Goal: Obtain resource: Download file/media

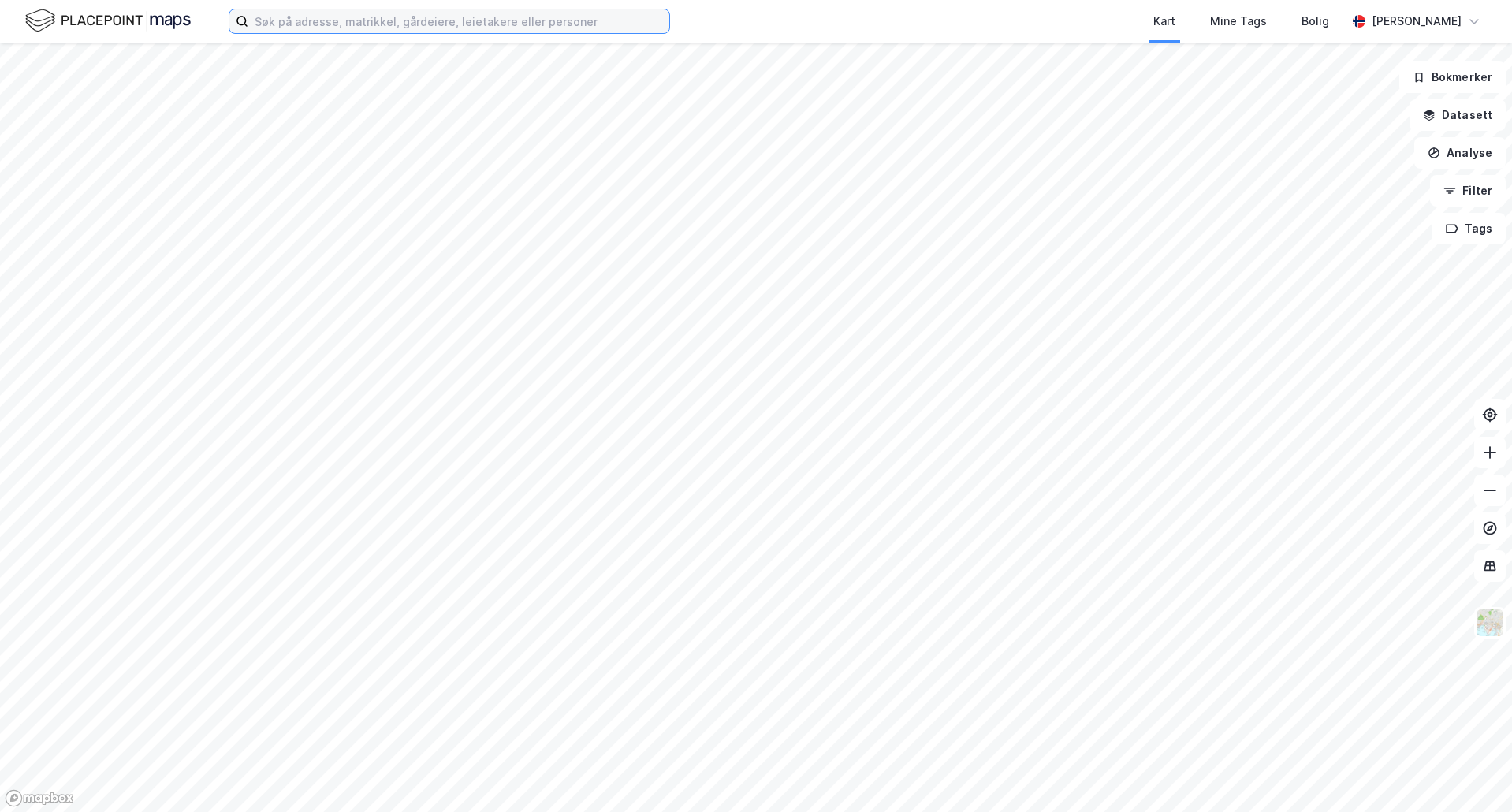
click at [531, 25] on input at bounding box center [459, 22] width 421 height 24
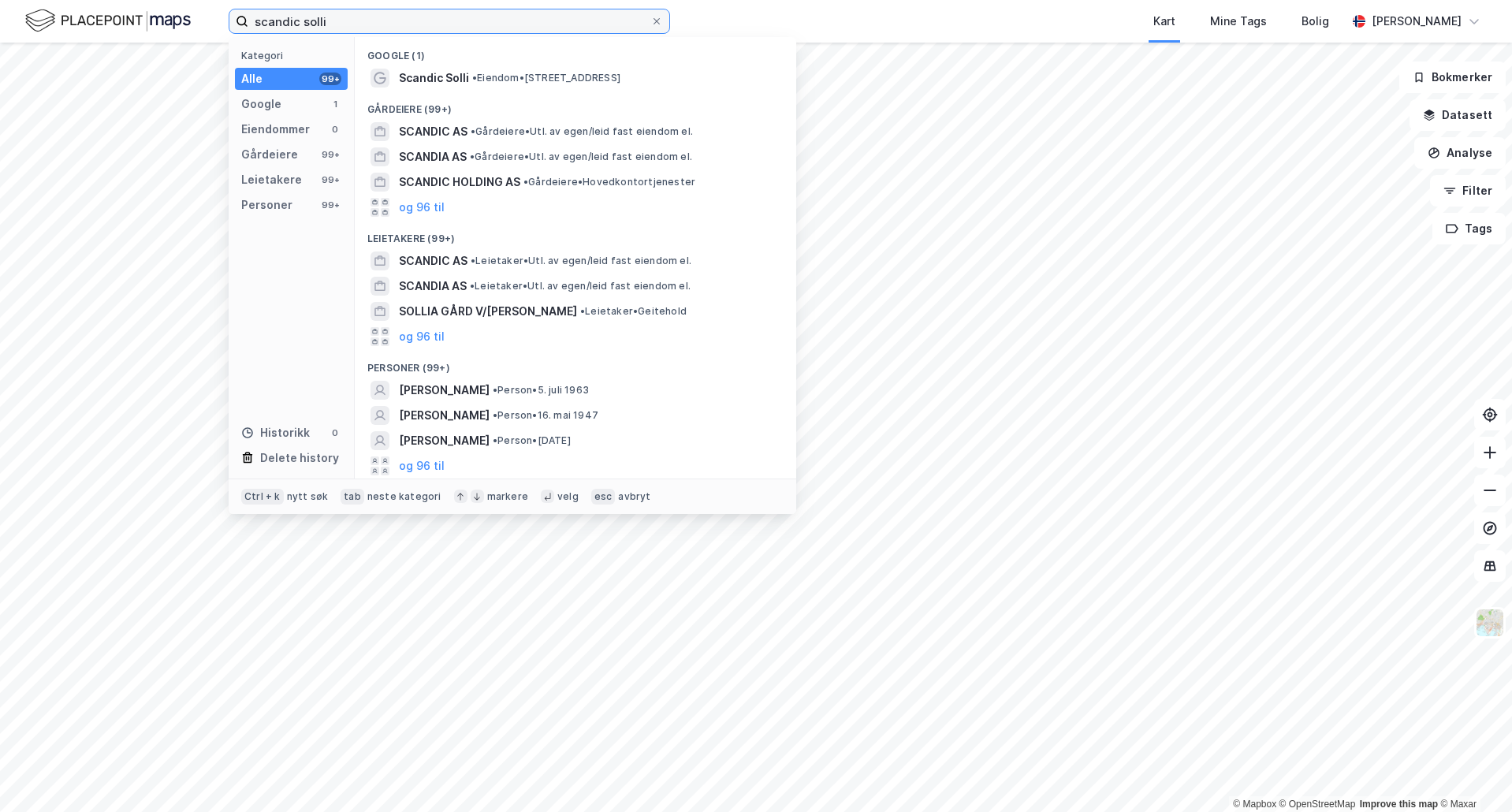
type input "scandic solli"
click at [446, 84] on span "Scandic Solli" at bounding box center [434, 78] width 70 height 19
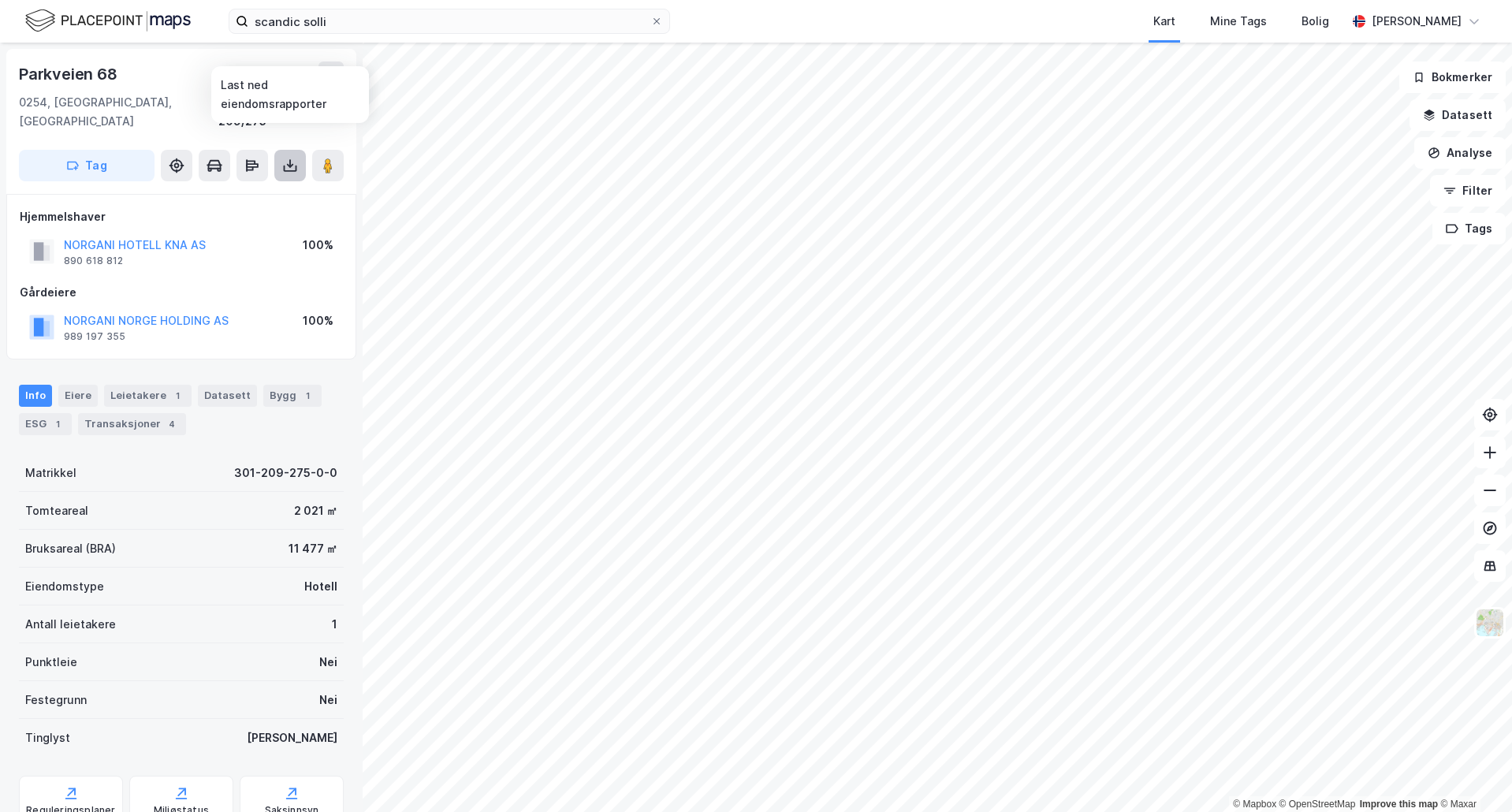
click at [291, 166] on icon at bounding box center [290, 169] width 14 height 6
click at [290, 184] on div "Last ned grunnbok" at bounding box center [222, 197] width 168 height 25
click at [274, 210] on div "Last ned matrikkelrapport" at bounding box center [222, 222] width 168 height 25
click at [186, 248] on div "NORGANI HOTELL KNA AS 890 618 812" at bounding box center [135, 252] width 142 height 32
click at [291, 166] on icon at bounding box center [290, 169] width 14 height 6
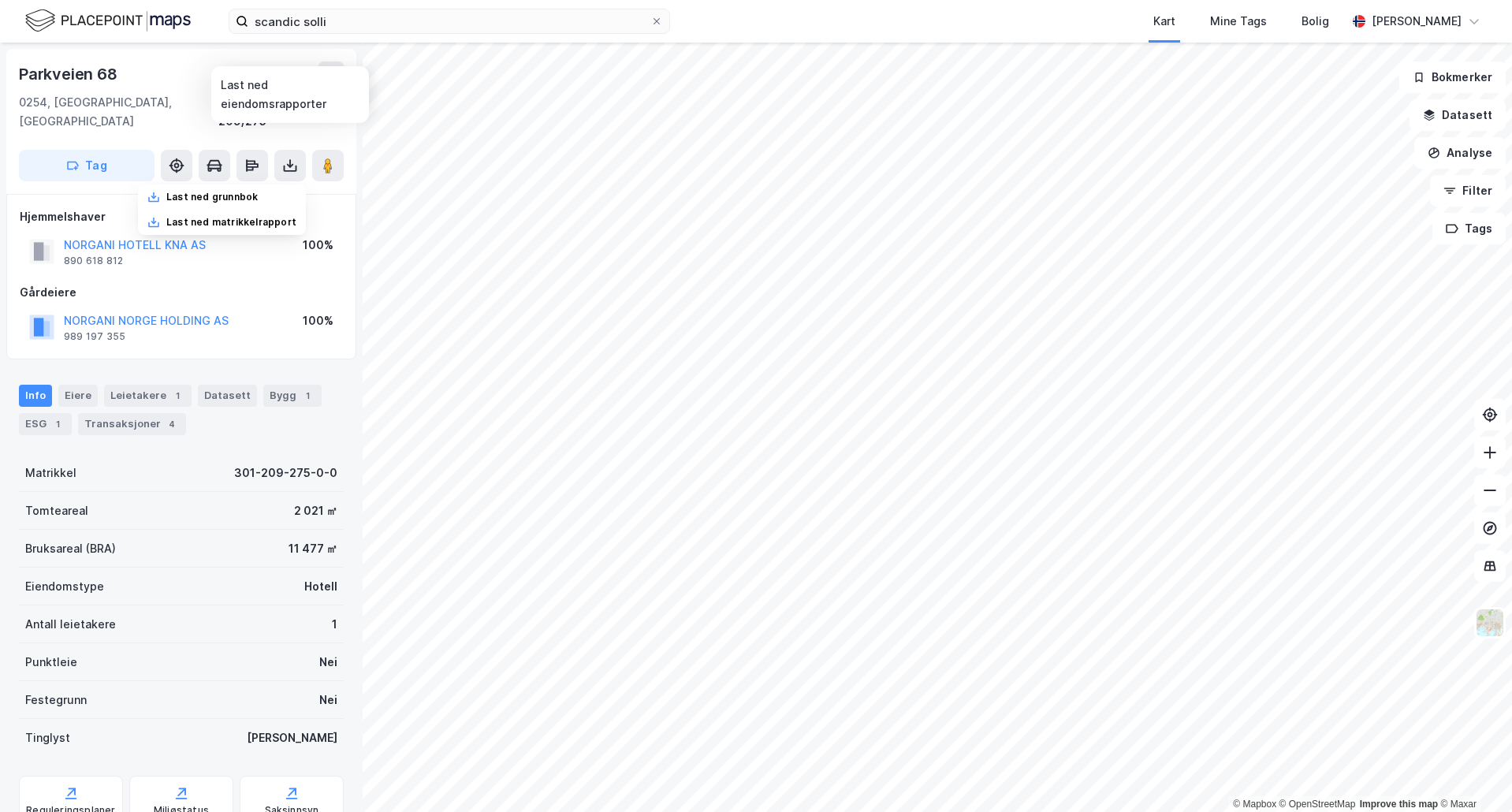
click at [171, 80] on div "Parkveien 68" at bounding box center [181, 74] width 324 height 25
click at [269, 150] on div "Tag" at bounding box center [181, 166] width 324 height 32
click at [280, 150] on button at bounding box center [290, 166] width 32 height 32
click at [233, 98] on div "[GEOGRAPHIC_DATA], 209/275" at bounding box center [181, 112] width 324 height 37
